Goal: Obtain resource: Download file/media

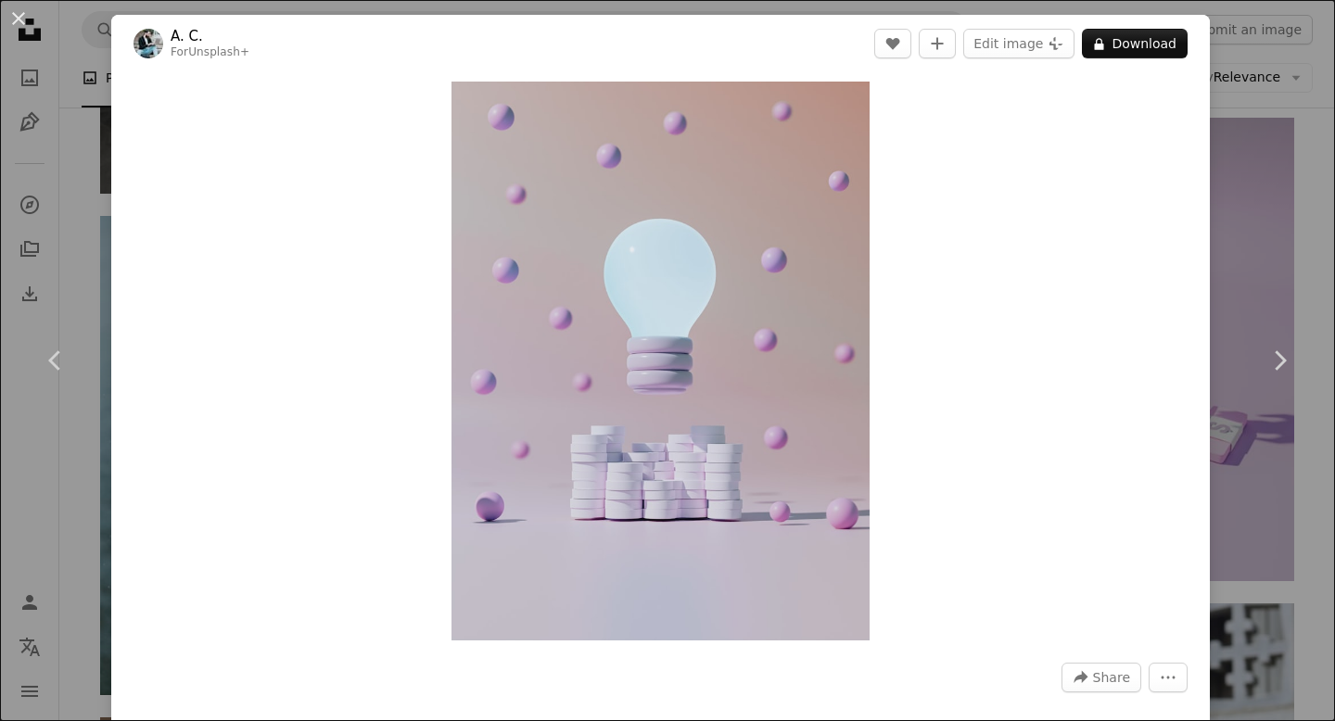
scroll to position [31393, 0]
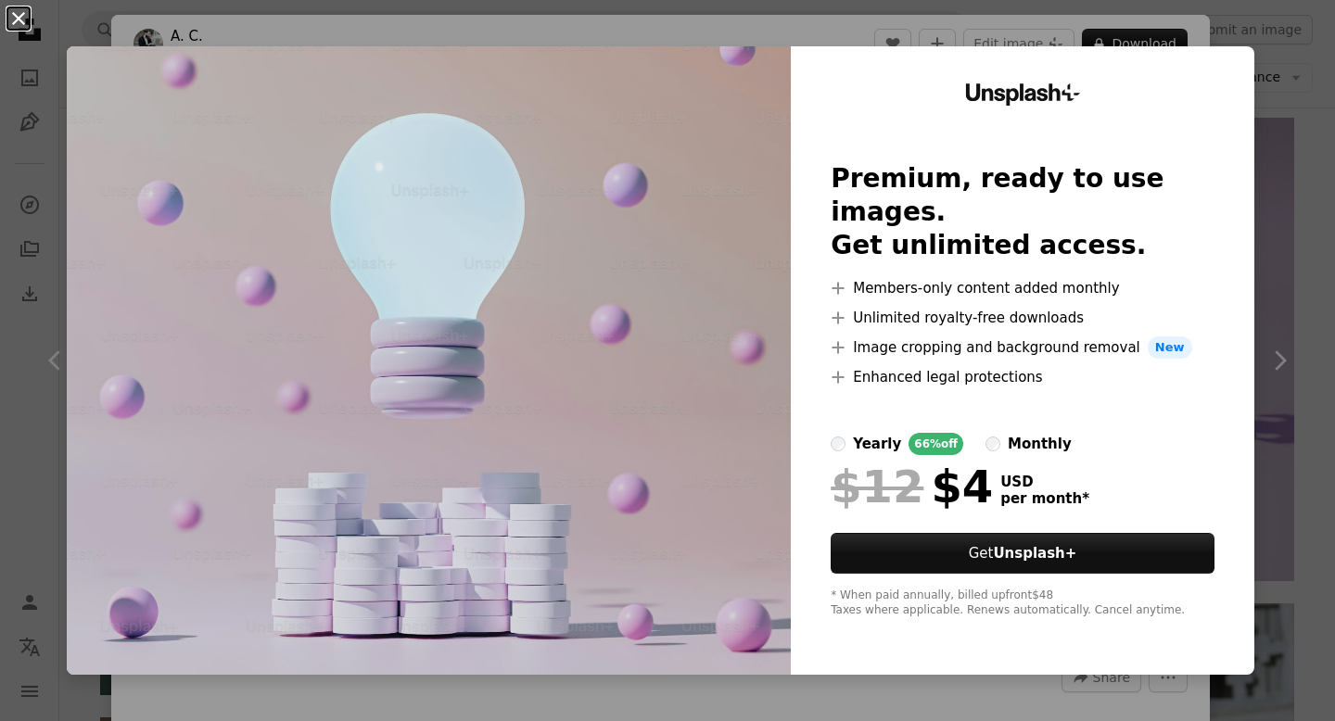
click at [16, 16] on button "An X shape" at bounding box center [18, 18] width 22 height 22
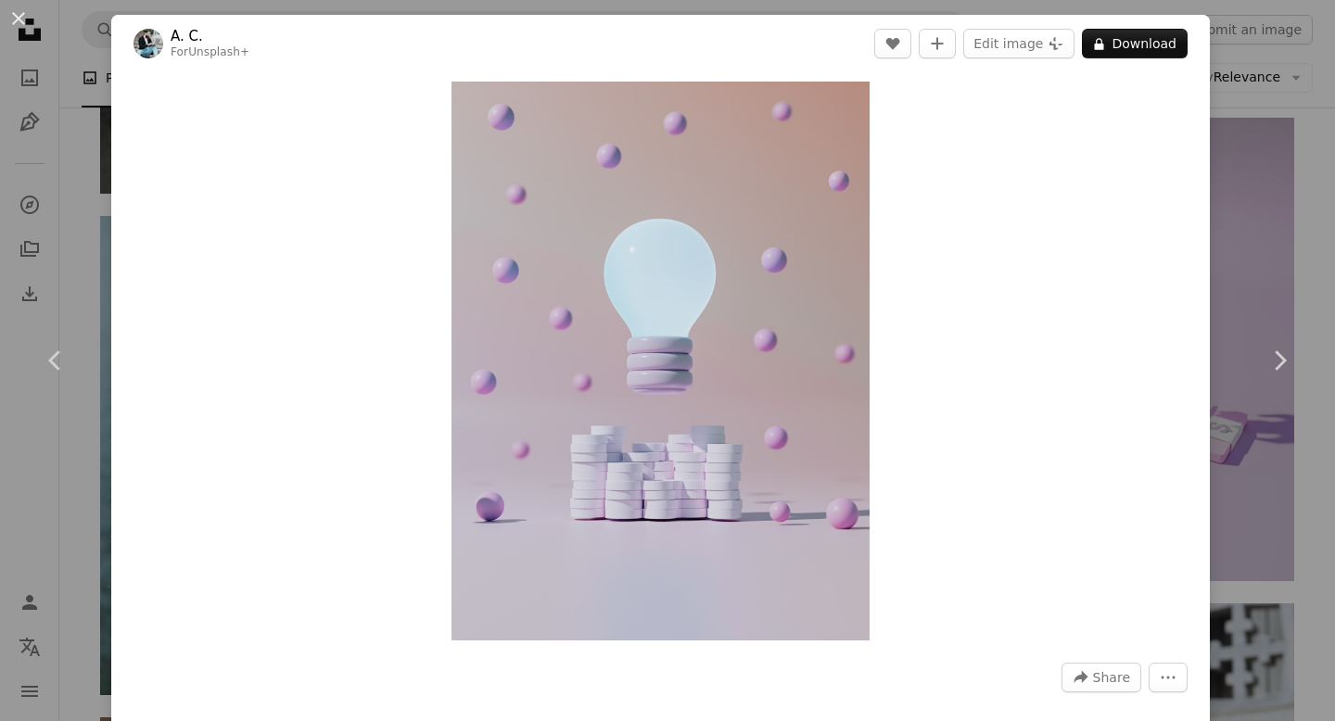
click at [1267, 235] on div "An X shape Chevron left Chevron right A. C. For Unsplash+ A heart A plus sign E…" at bounding box center [667, 360] width 1335 height 721
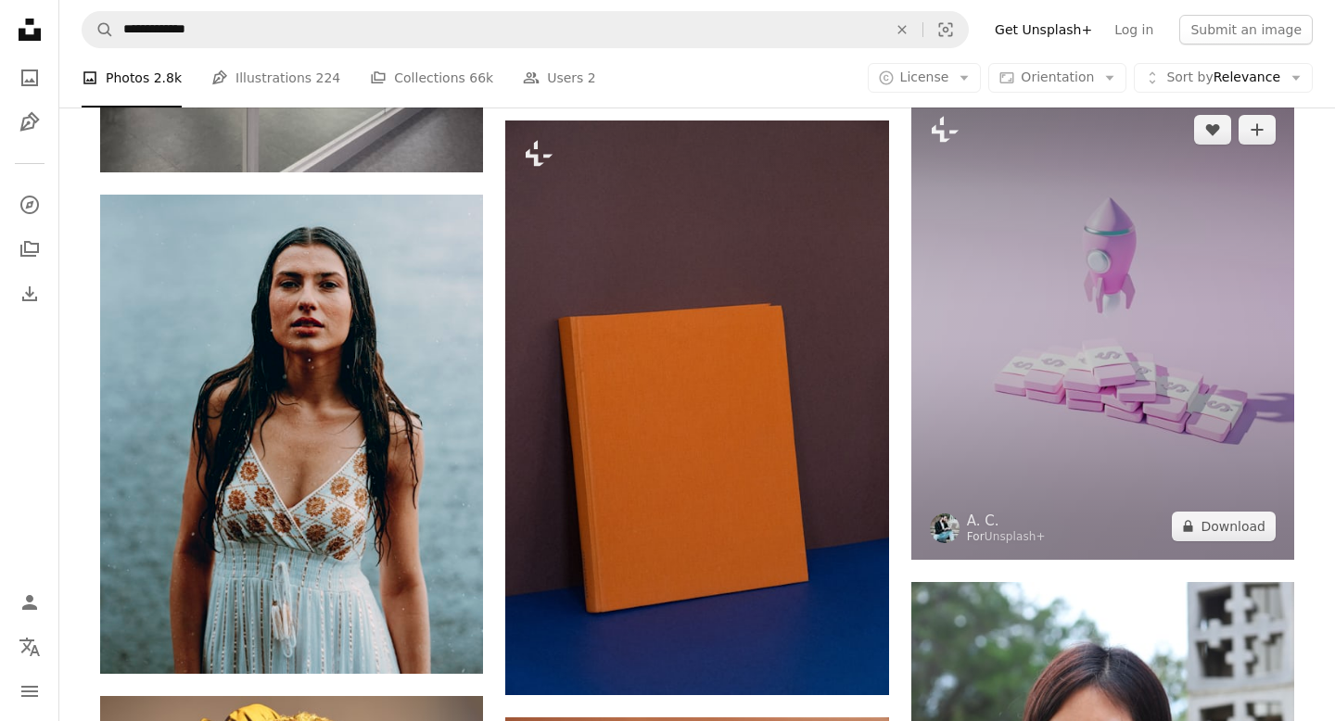
scroll to position [31415, 0]
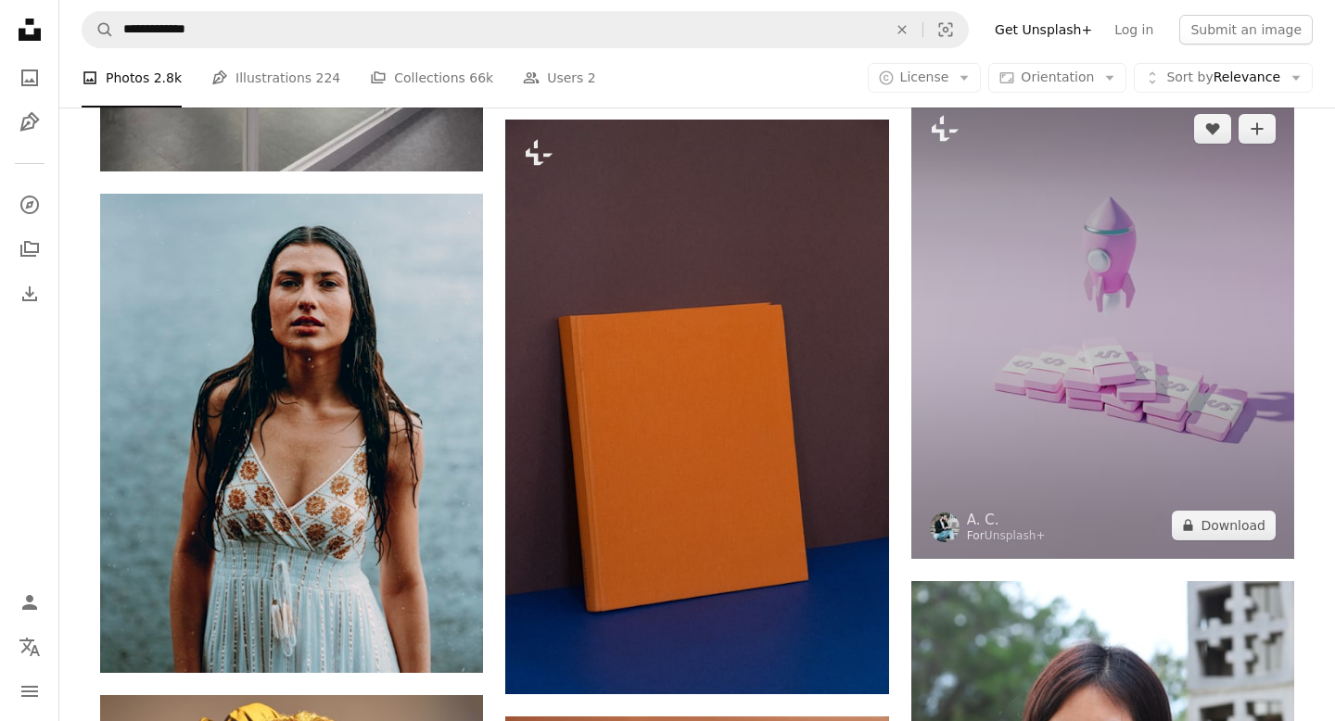
click at [1017, 312] on img at bounding box center [1102, 327] width 383 height 464
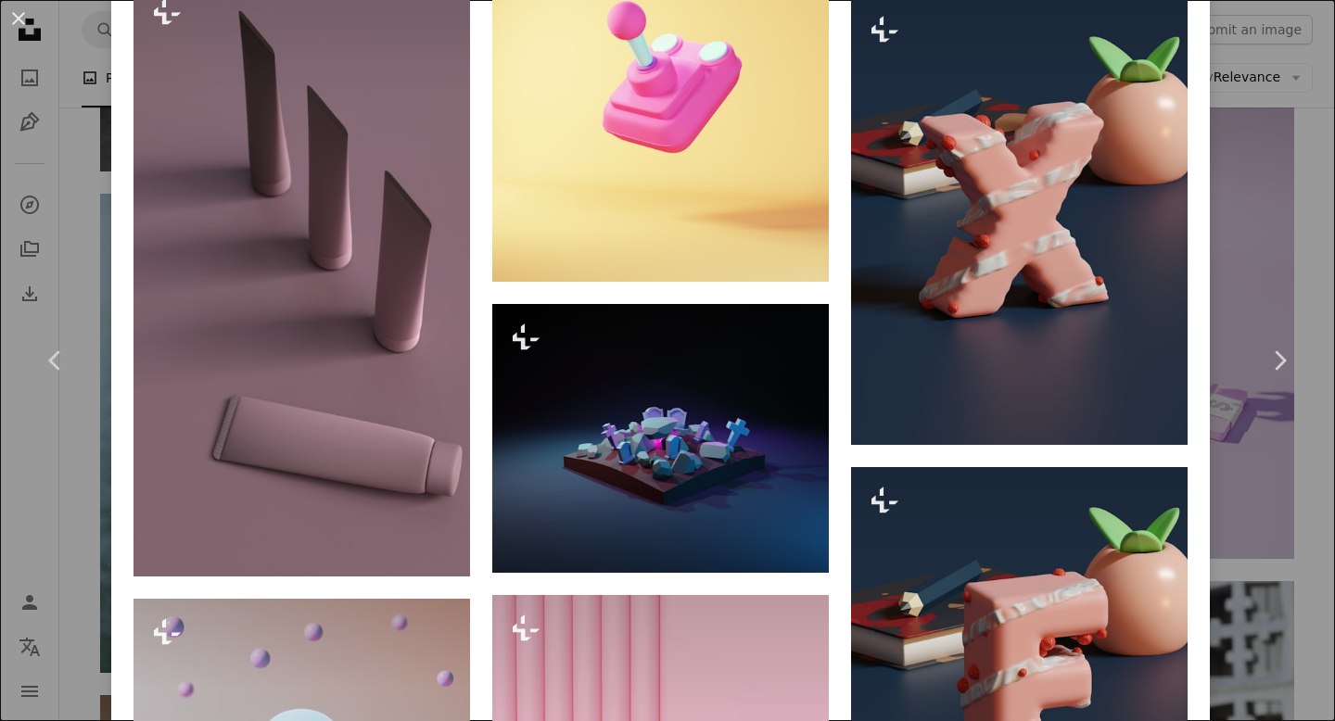
scroll to position [2848, 0]
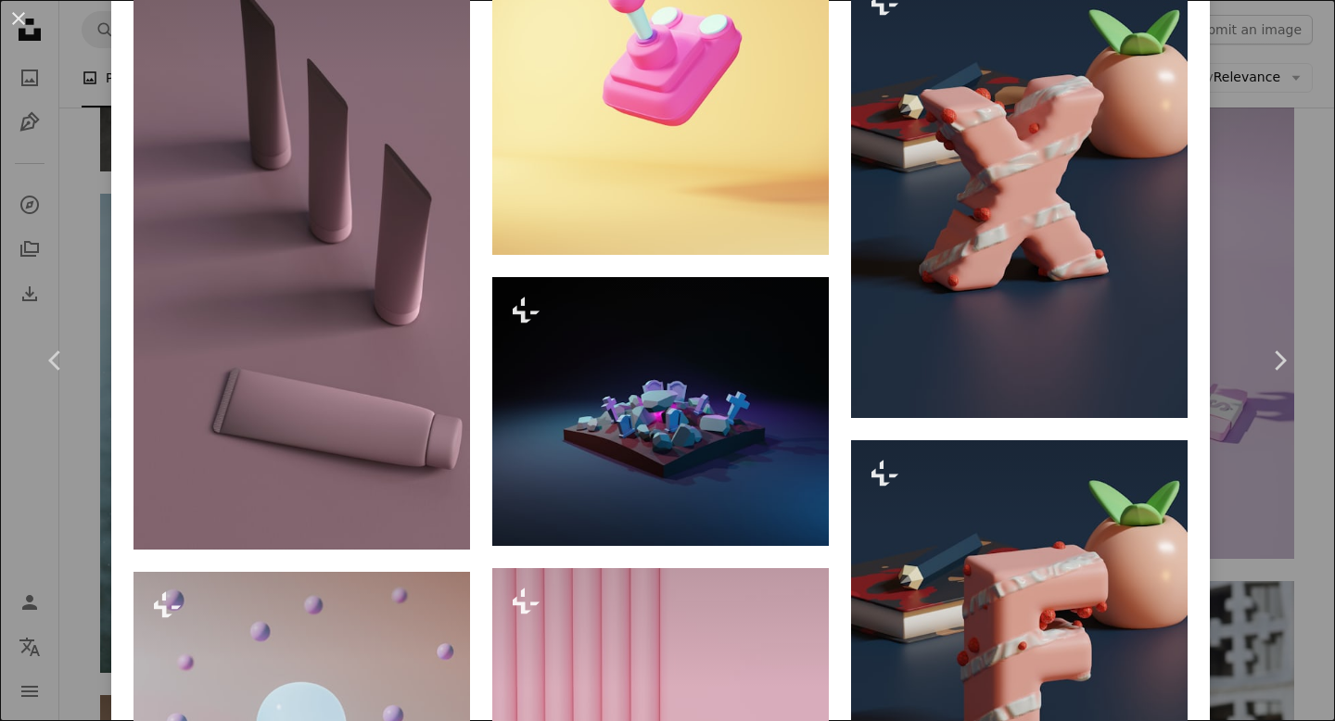
click at [1270, 198] on div "An X shape Chevron left Chevron right A. C. For Unsplash+ A heart A plus sign E…" at bounding box center [667, 360] width 1335 height 721
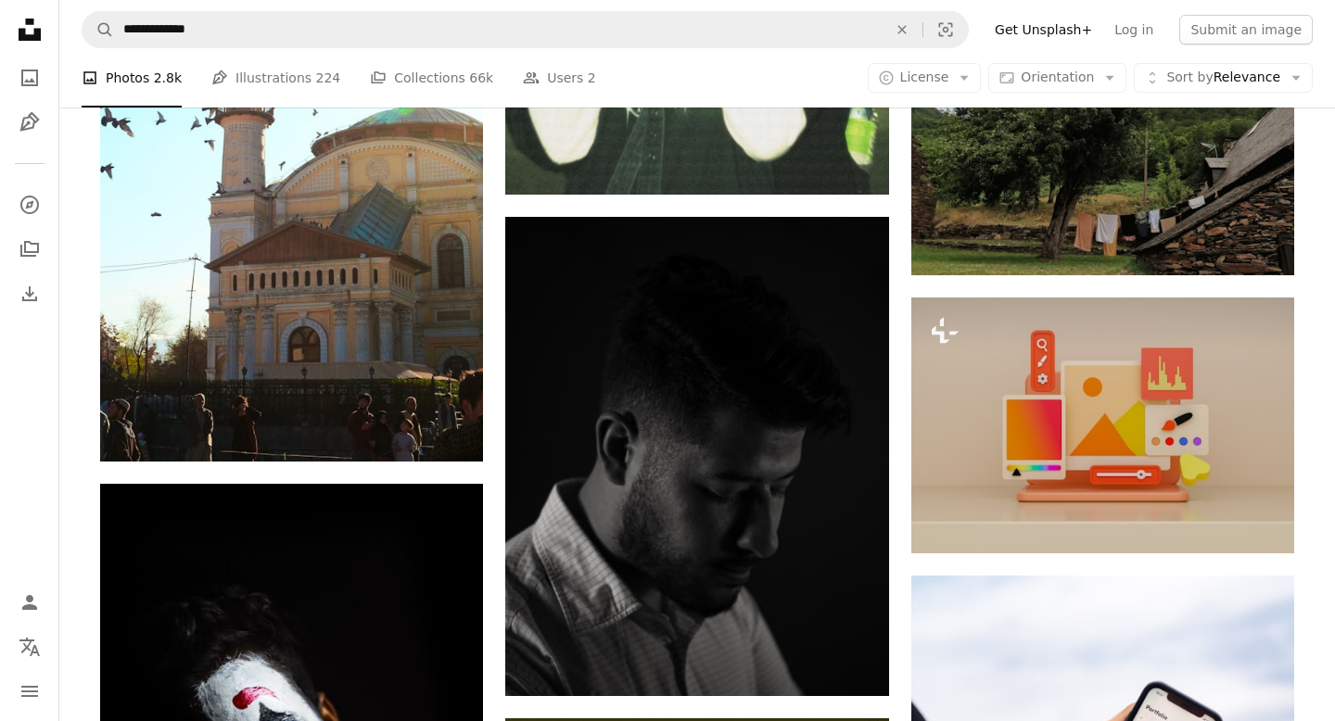
scroll to position [39954, 0]
